Goal: Transaction & Acquisition: Purchase product/service

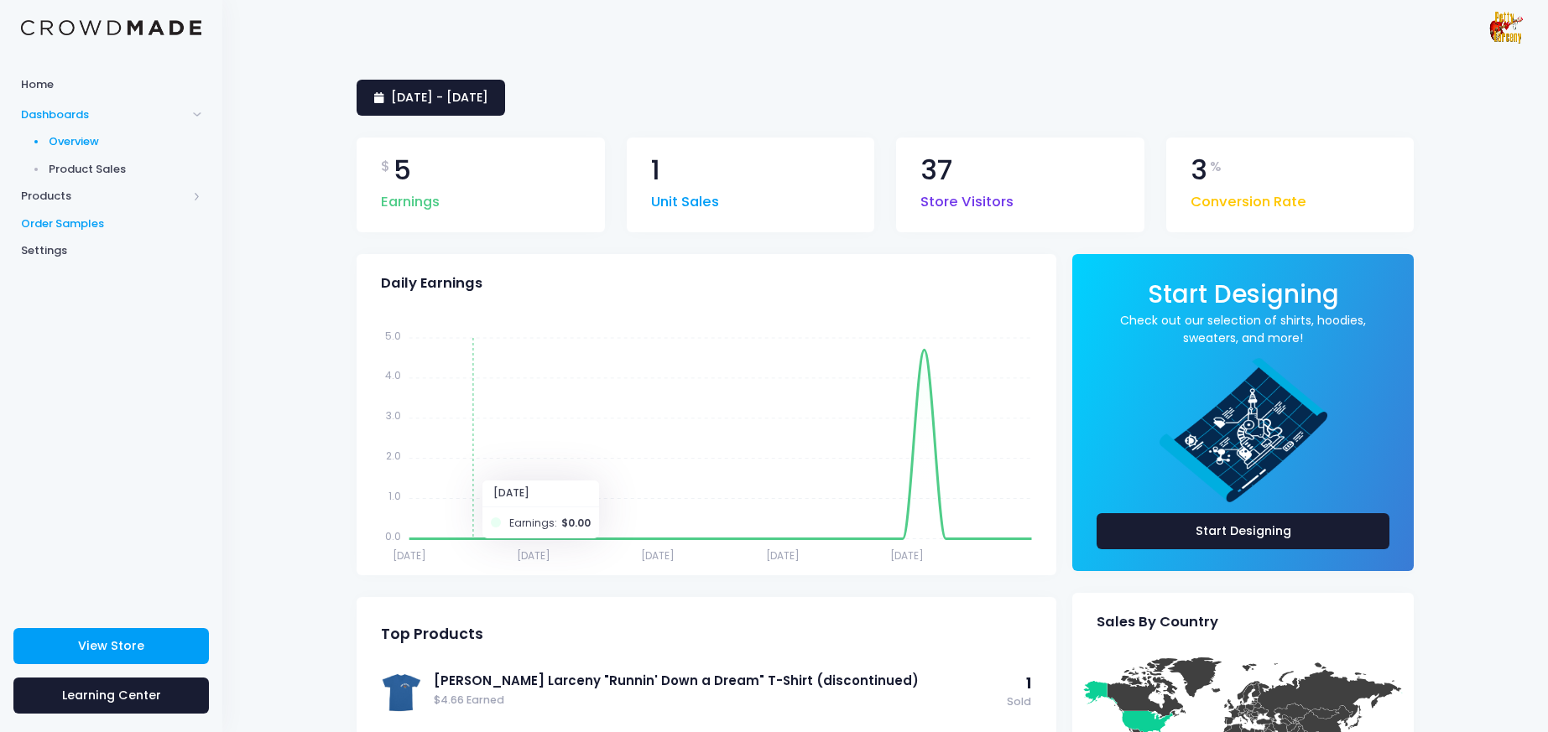
click at [44, 225] on span "Order Samples" at bounding box center [111, 224] width 180 height 17
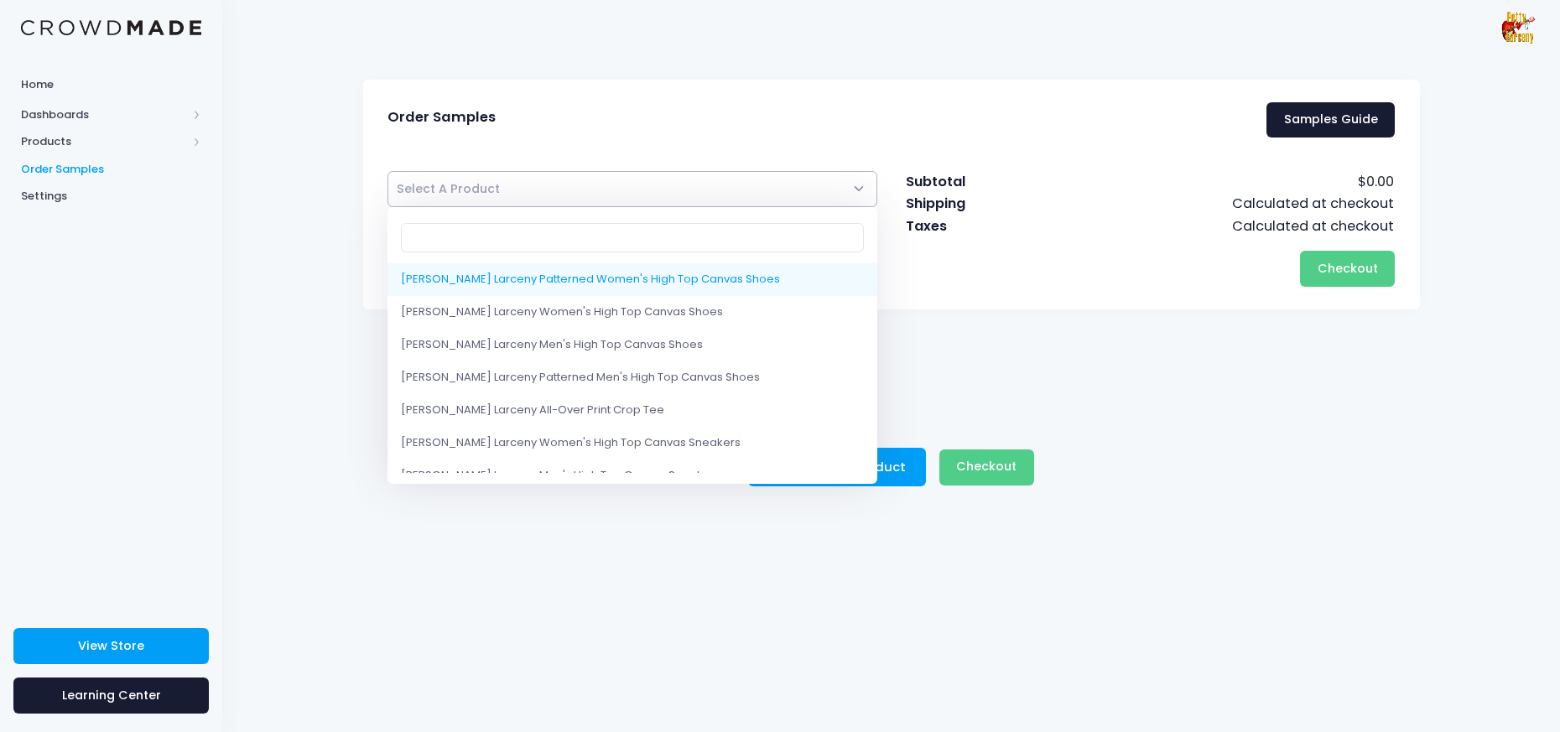
click at [606, 195] on span "Select A Product" at bounding box center [633, 189] width 491 height 36
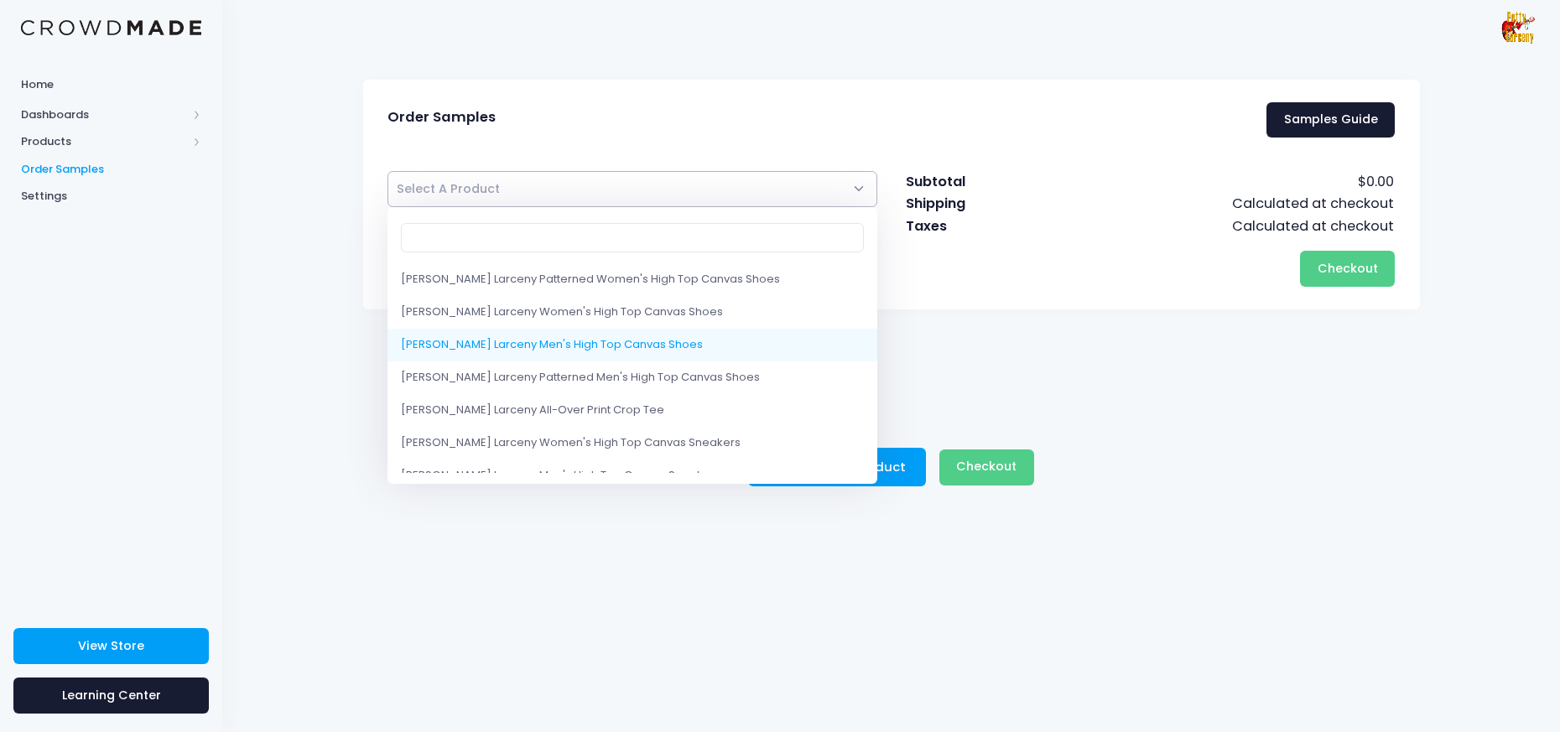
select select "10200793415954"
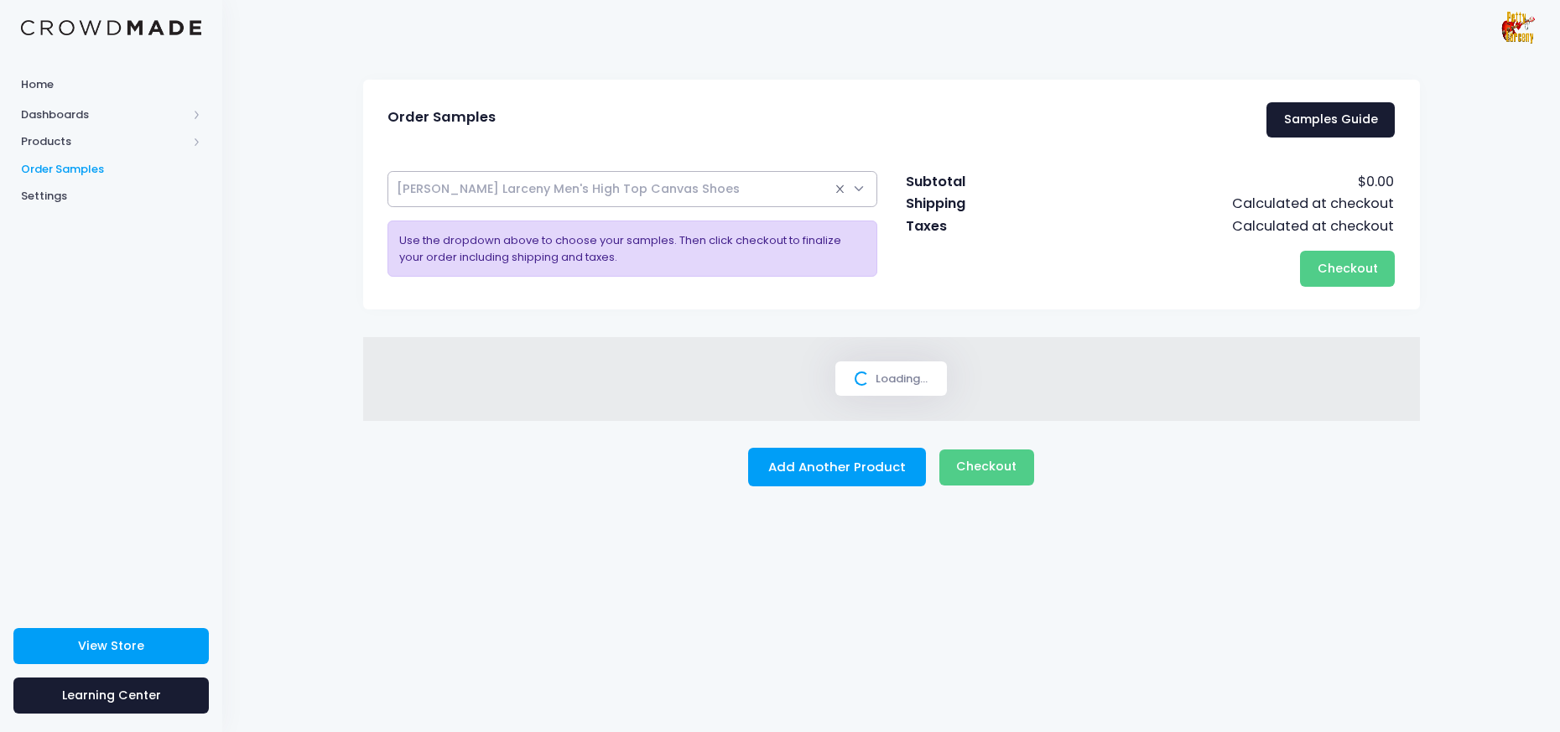
select select
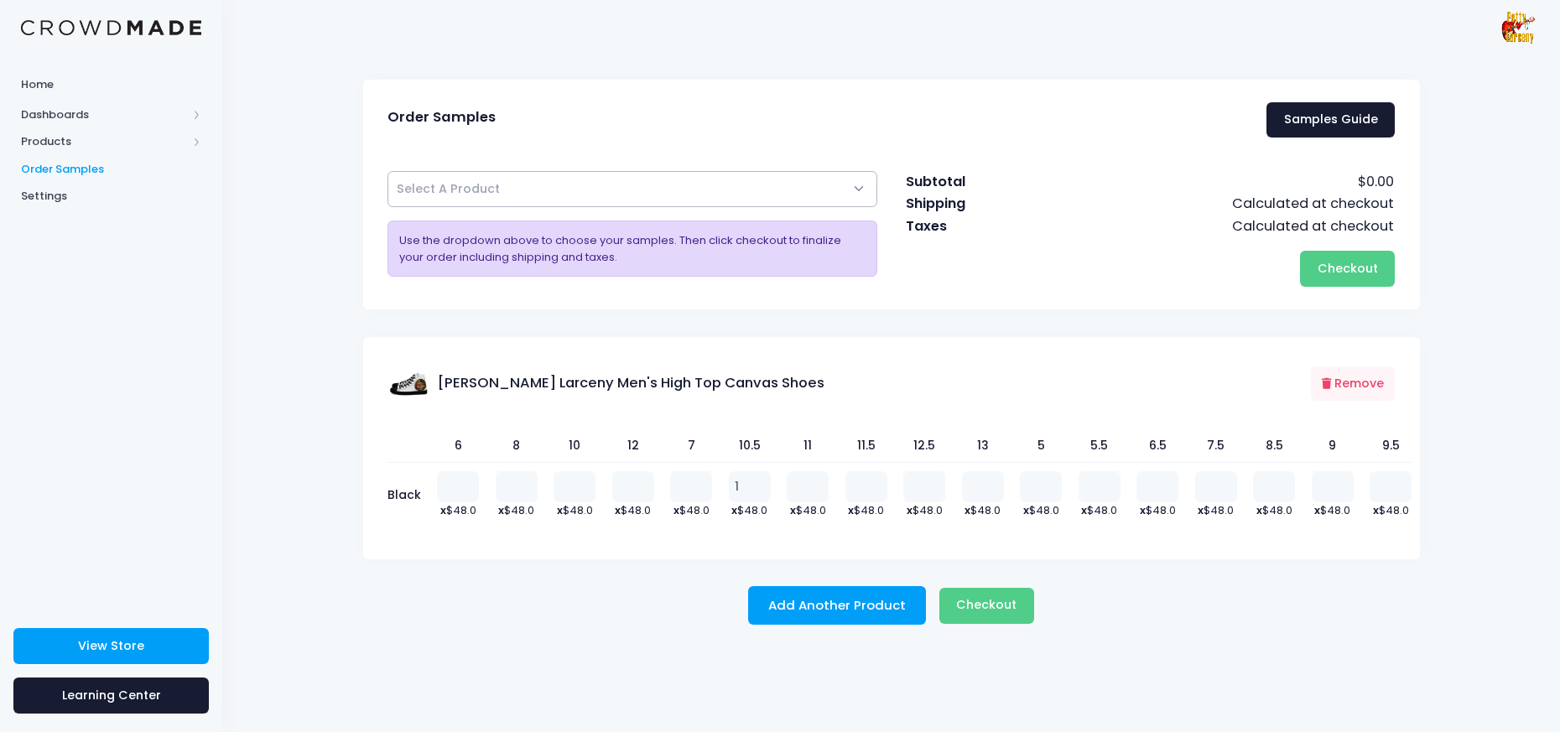
type input "1"
click at [757, 485] on input "1" at bounding box center [750, 486] width 42 height 30
click at [980, 606] on span "Checkout" at bounding box center [986, 604] width 60 height 17
